Goal: Feedback & Contribution: Leave review/rating

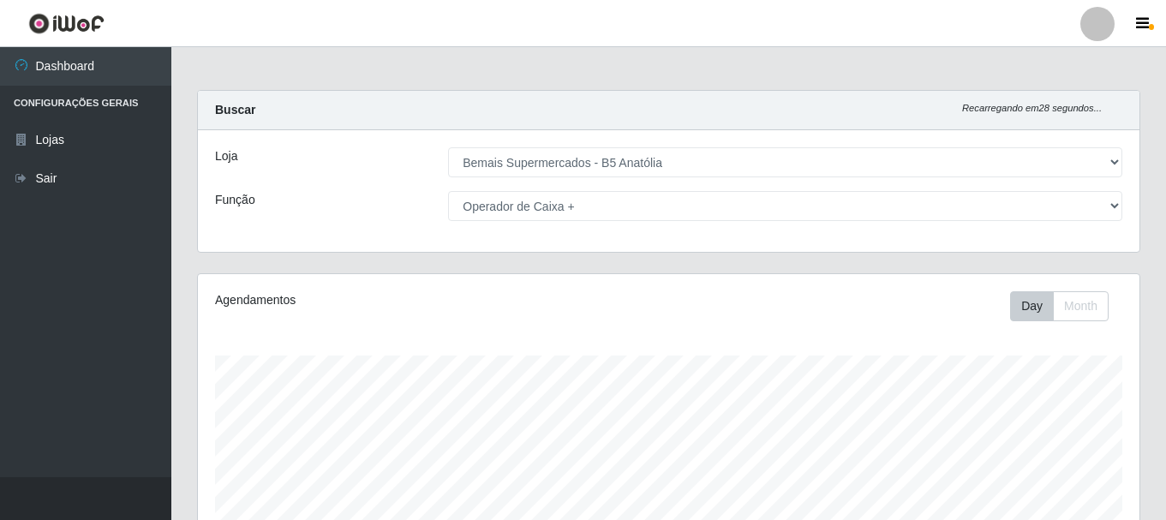
select select "405"
select select "72"
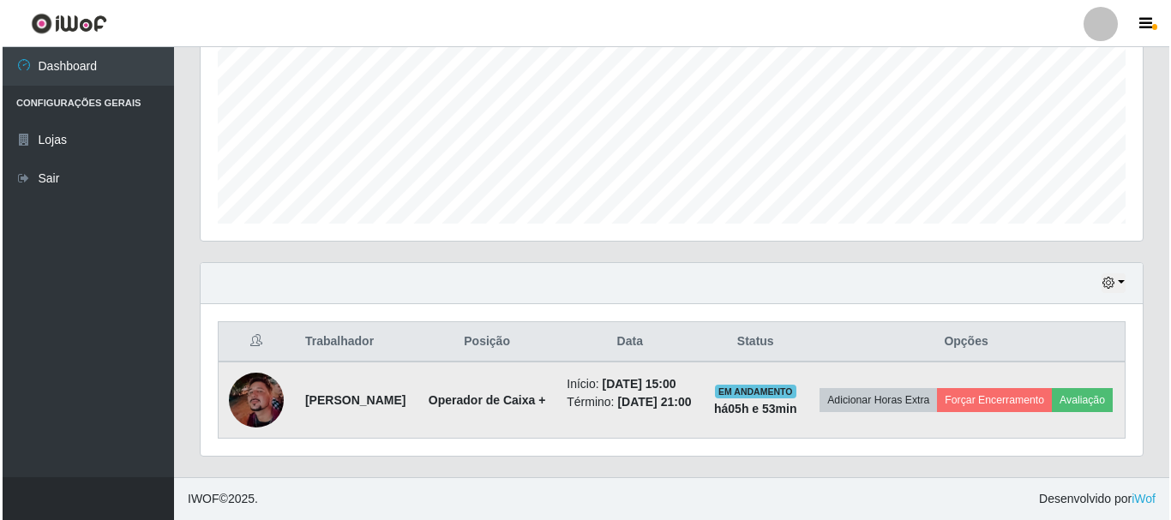
scroll to position [356, 942]
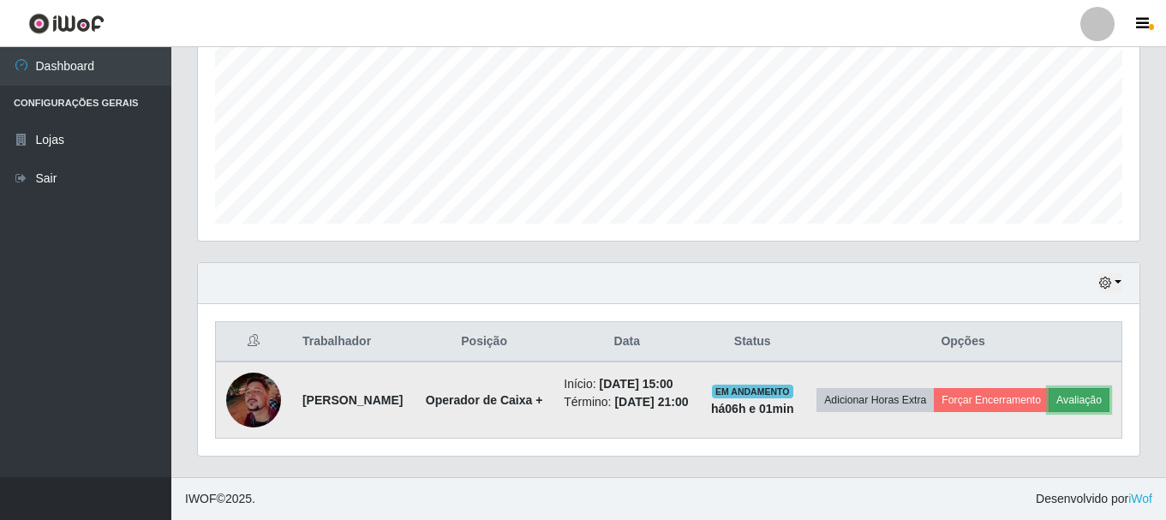
click at [1049, 406] on button "Avaliação" at bounding box center [1079, 400] width 61 height 24
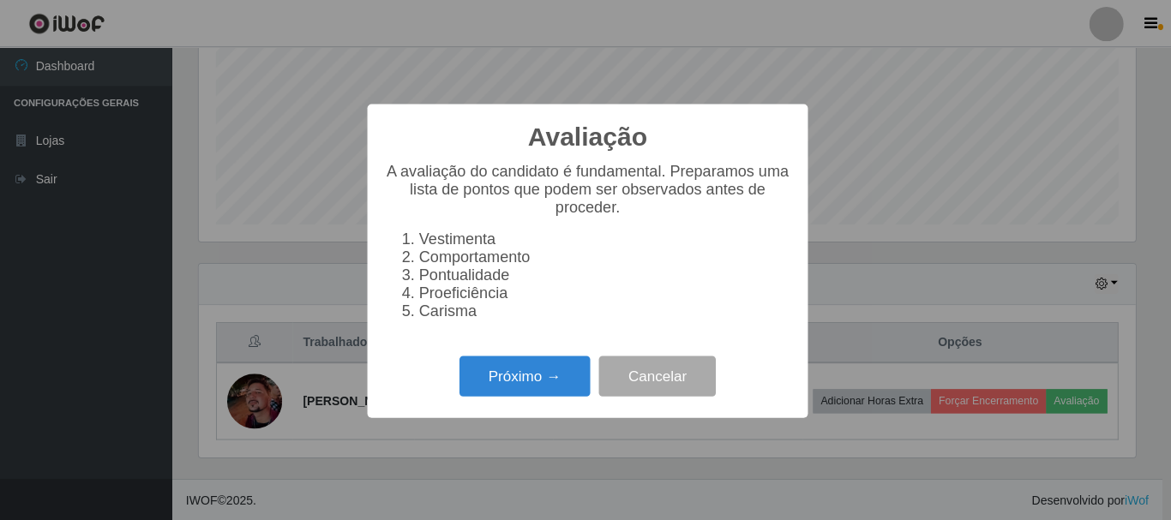
scroll to position [356, 933]
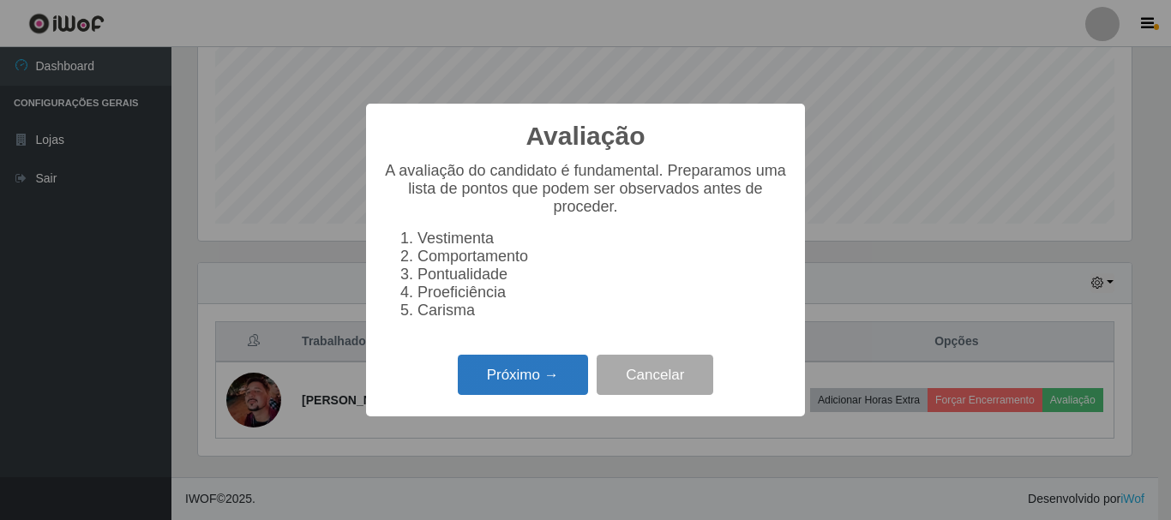
click at [580, 383] on button "Próximo →" at bounding box center [523, 375] width 130 height 40
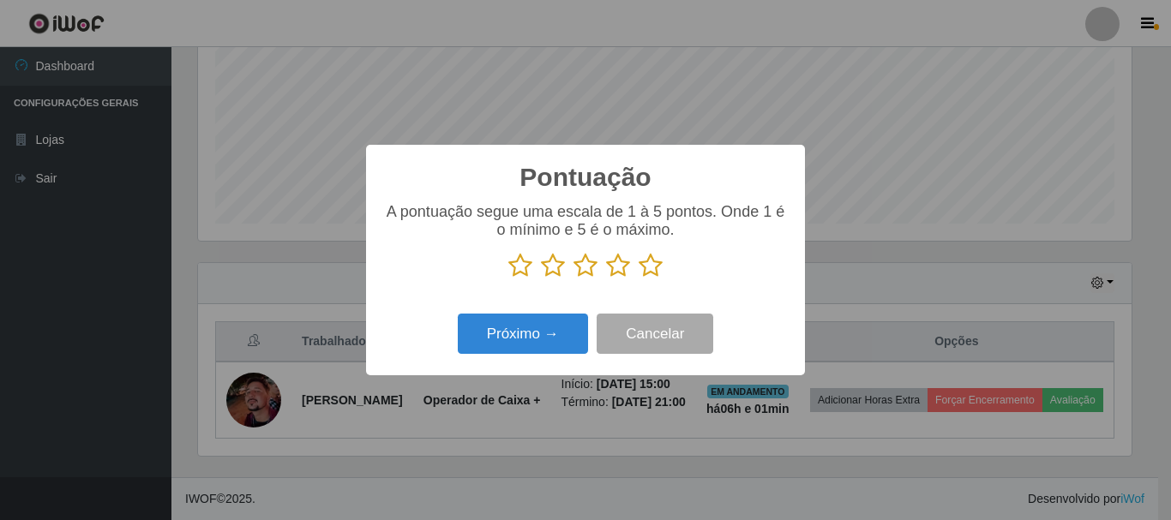
scroll to position [856612, 856034]
click at [649, 271] on icon at bounding box center [650, 266] width 24 height 26
click at [638, 279] on input "radio" at bounding box center [638, 279] width 0 height 0
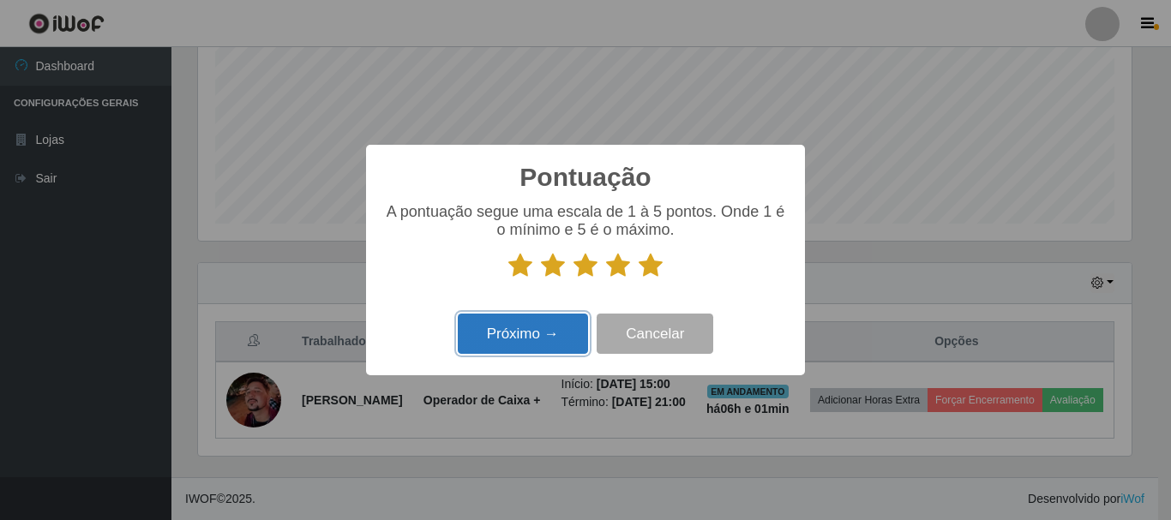
click at [551, 328] on button "Próximo →" at bounding box center [523, 334] width 130 height 40
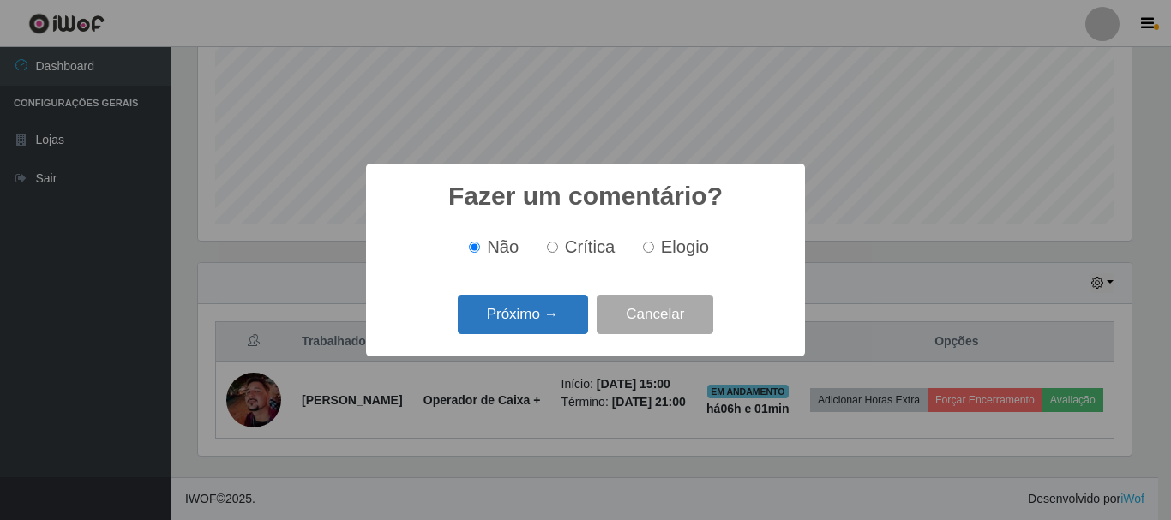
click at [550, 329] on button "Próximo →" at bounding box center [523, 315] width 130 height 40
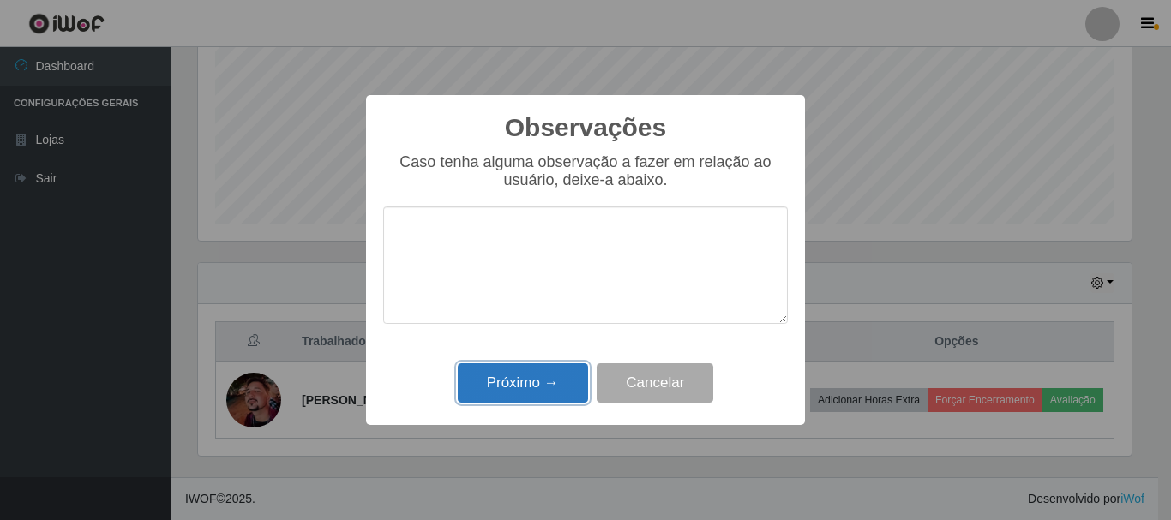
click at [555, 378] on button "Próximo →" at bounding box center [523, 383] width 130 height 40
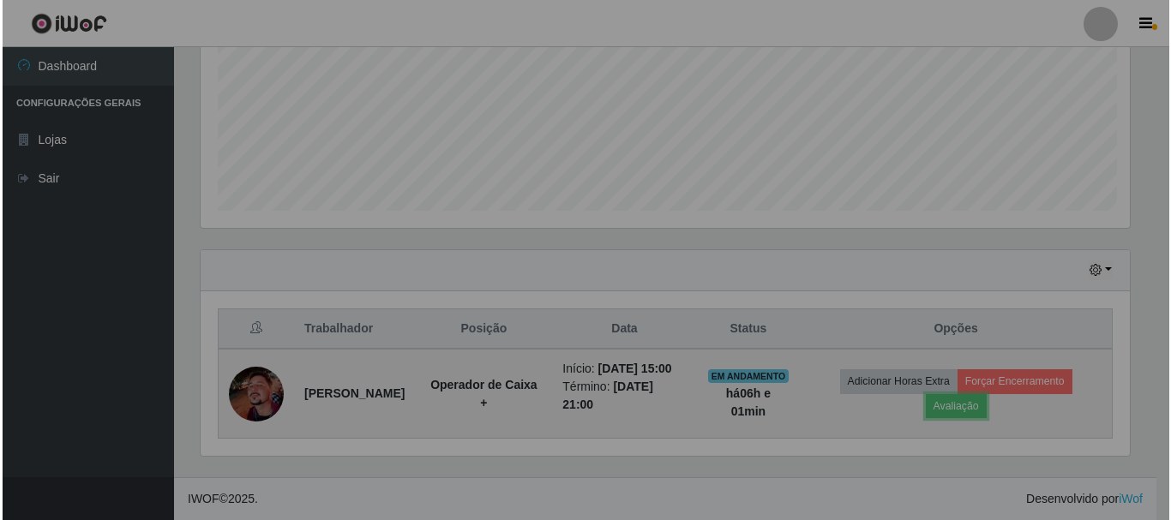
scroll to position [356, 942]
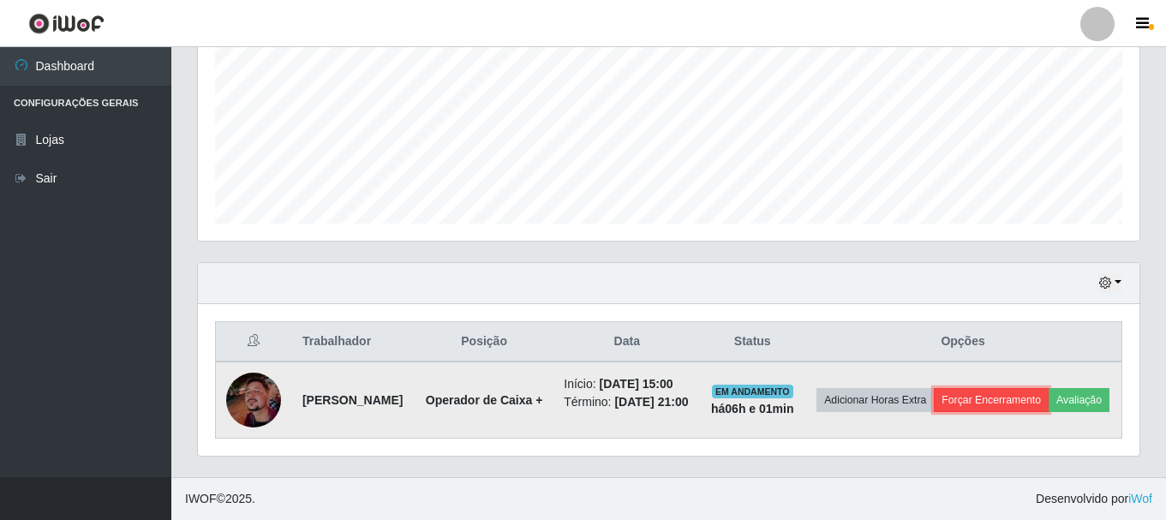
click at [1014, 389] on button "Forçar Encerramento" at bounding box center [991, 400] width 115 height 24
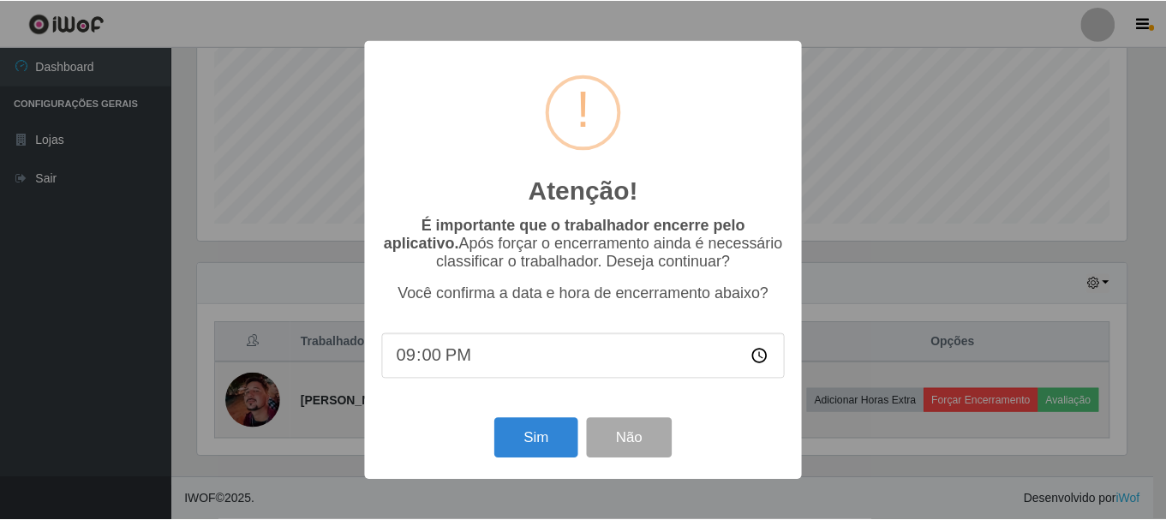
scroll to position [356, 933]
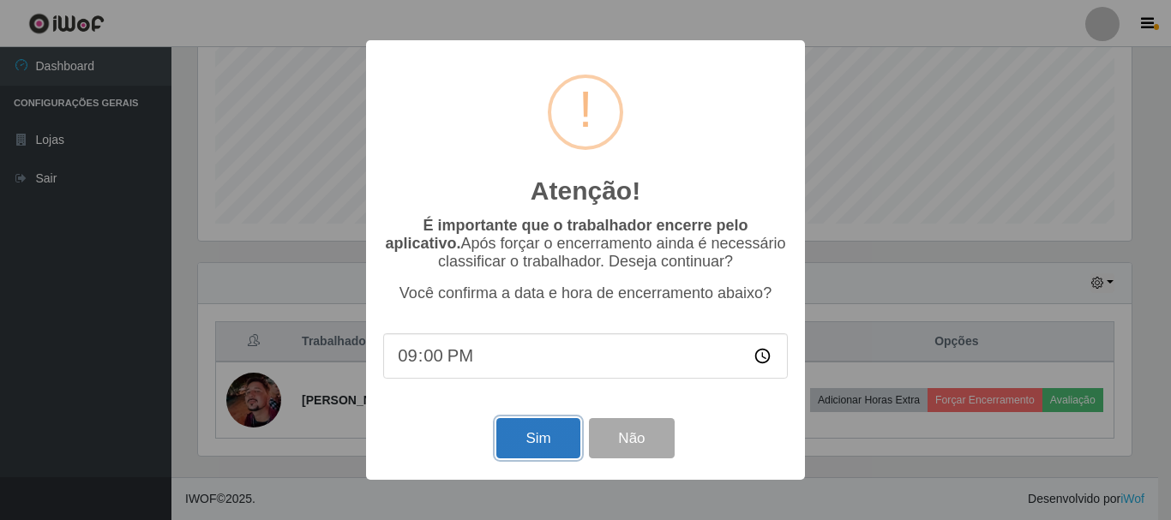
click at [550, 429] on button "Sim" at bounding box center [537, 438] width 83 height 40
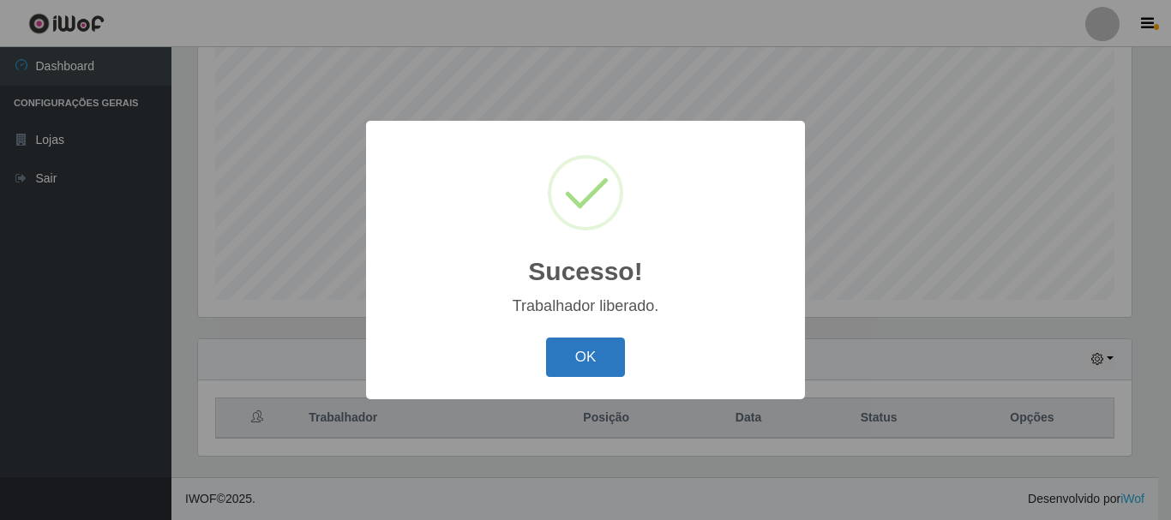
click at [578, 362] on button "OK" at bounding box center [586, 358] width 80 height 40
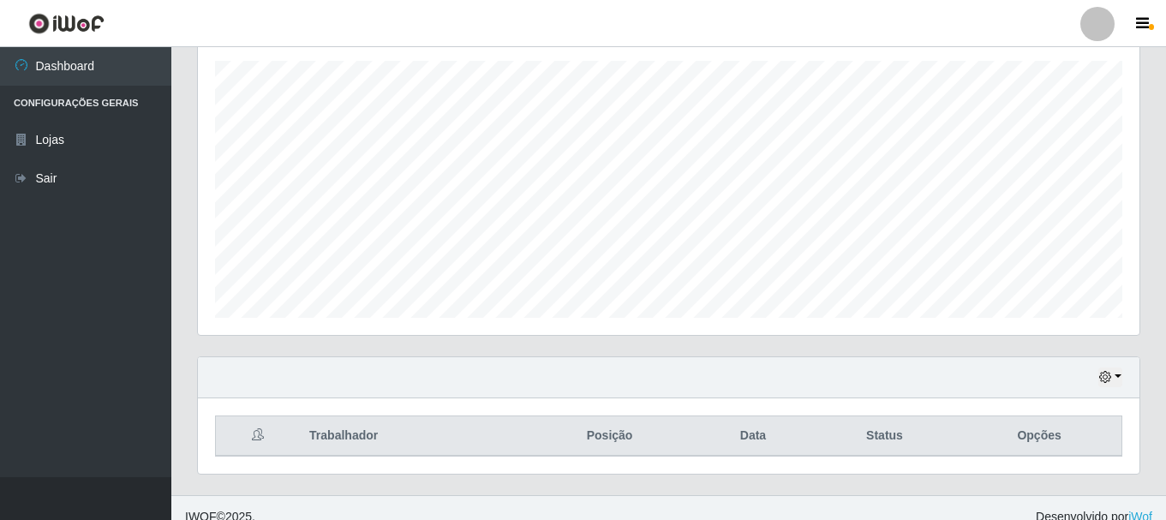
scroll to position [313, 0]
